Goal: Information Seeking & Learning: Find specific fact

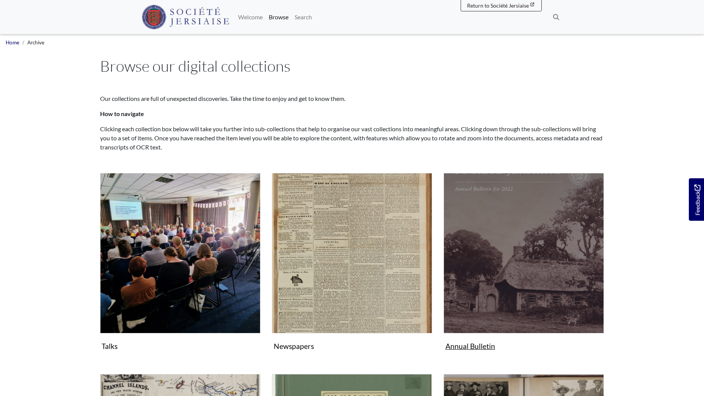
click at [497, 252] on img "Subcollection" at bounding box center [523, 253] width 160 height 160
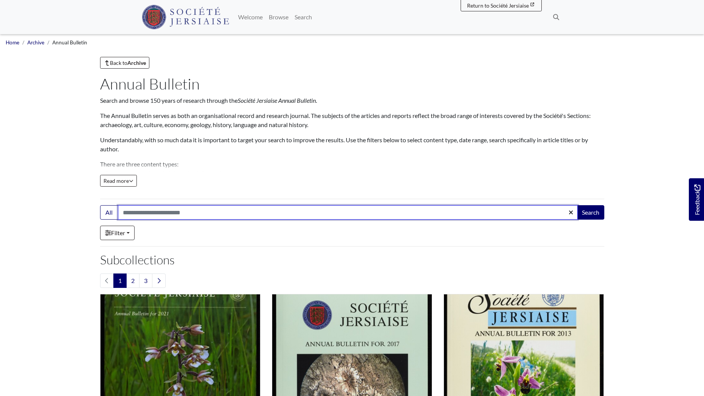
drag, startPoint x: 202, startPoint y: 213, endPoint x: 202, endPoint y: 219, distance: 6.1
click at [202, 216] on input "Search:" at bounding box center [348, 212] width 460 height 14
type input "******"
click at [577, 205] on button "Search" at bounding box center [590, 212] width 27 height 14
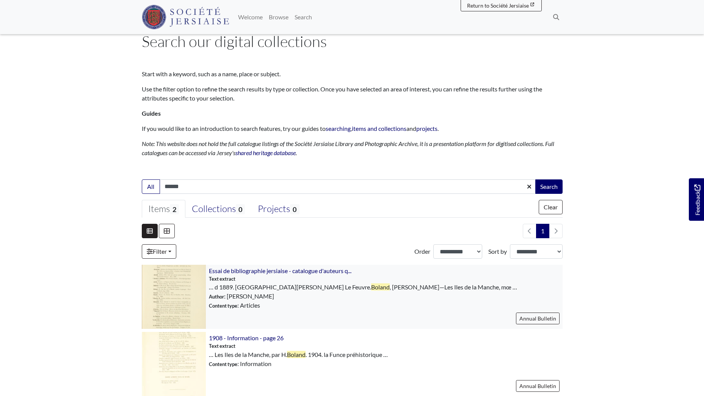
scroll to position [38, 0]
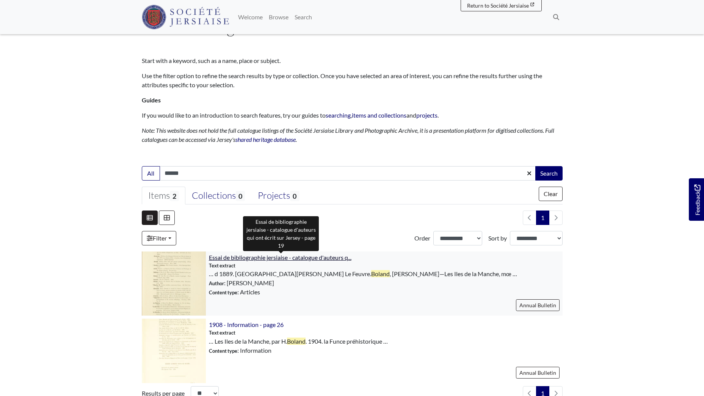
click at [285, 258] on span "Essai de bibliographie jersiaise - catalogue d'auteurs q..." at bounding box center [280, 257] width 142 height 7
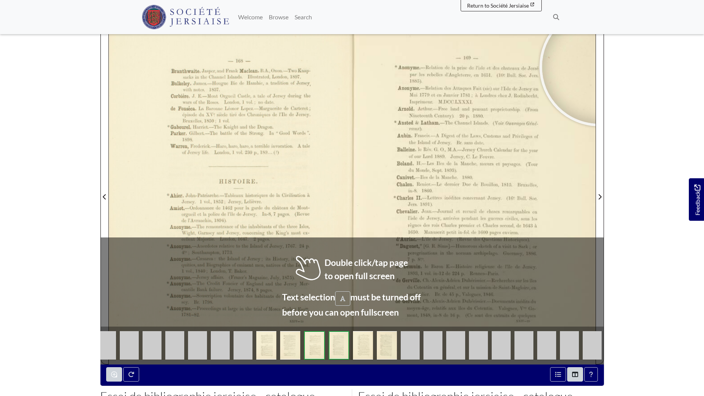
scroll to position [151, 0]
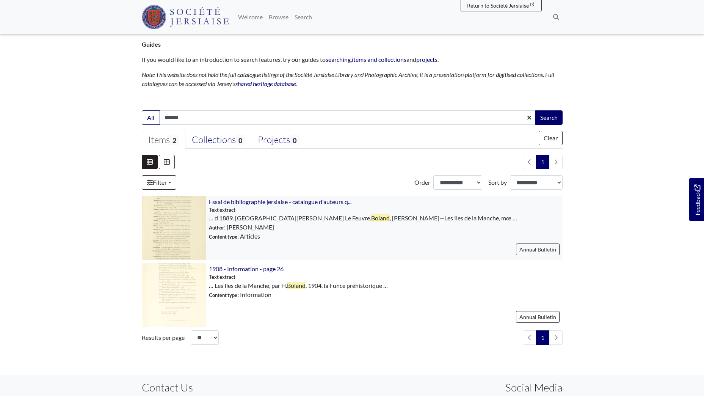
scroll to position [114, 0]
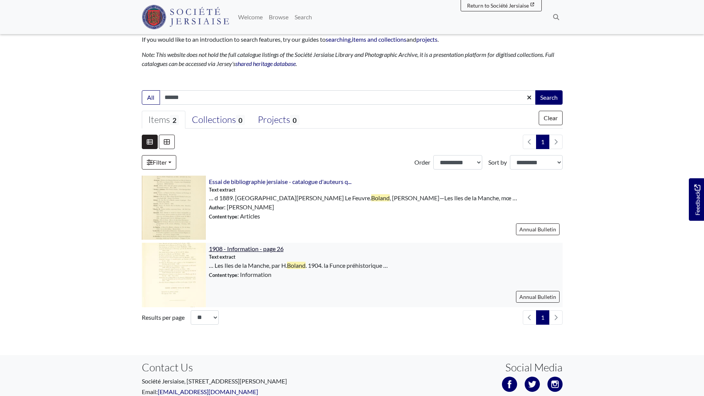
click at [254, 249] on span "1908 - Information - page 26" at bounding box center [246, 248] width 75 height 7
